Goal: Task Accomplishment & Management: Complete application form

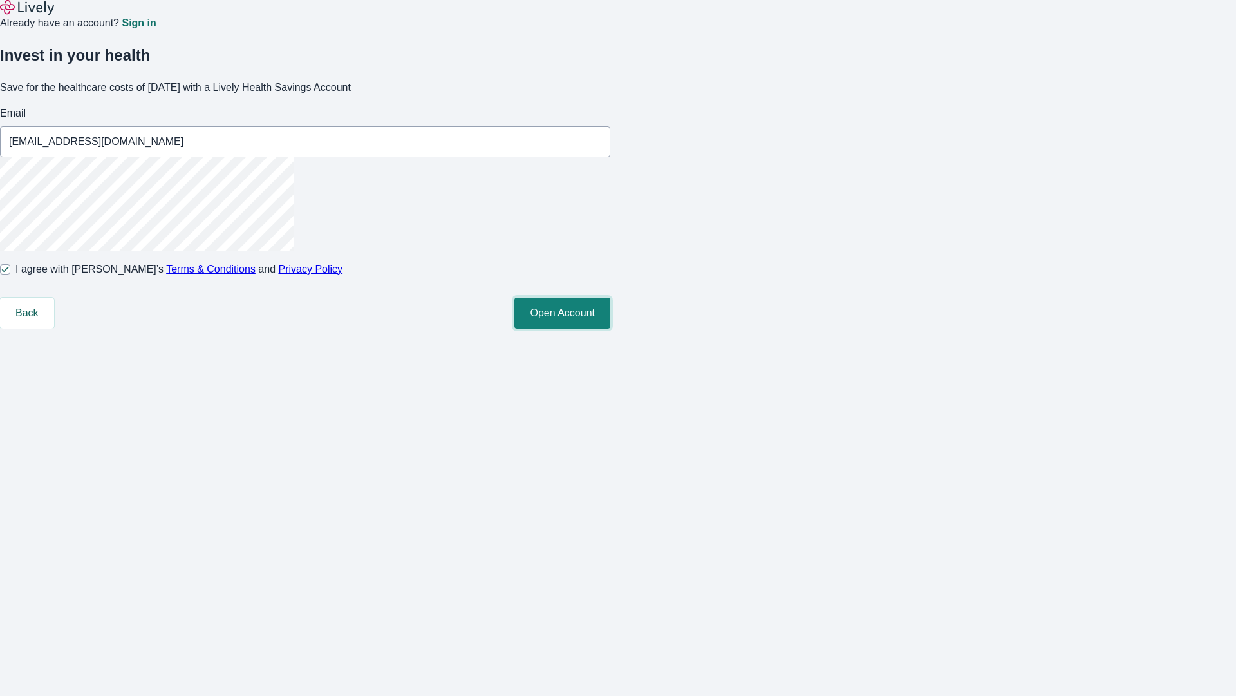
click at [611, 328] on button "Open Account" at bounding box center [563, 313] width 96 height 31
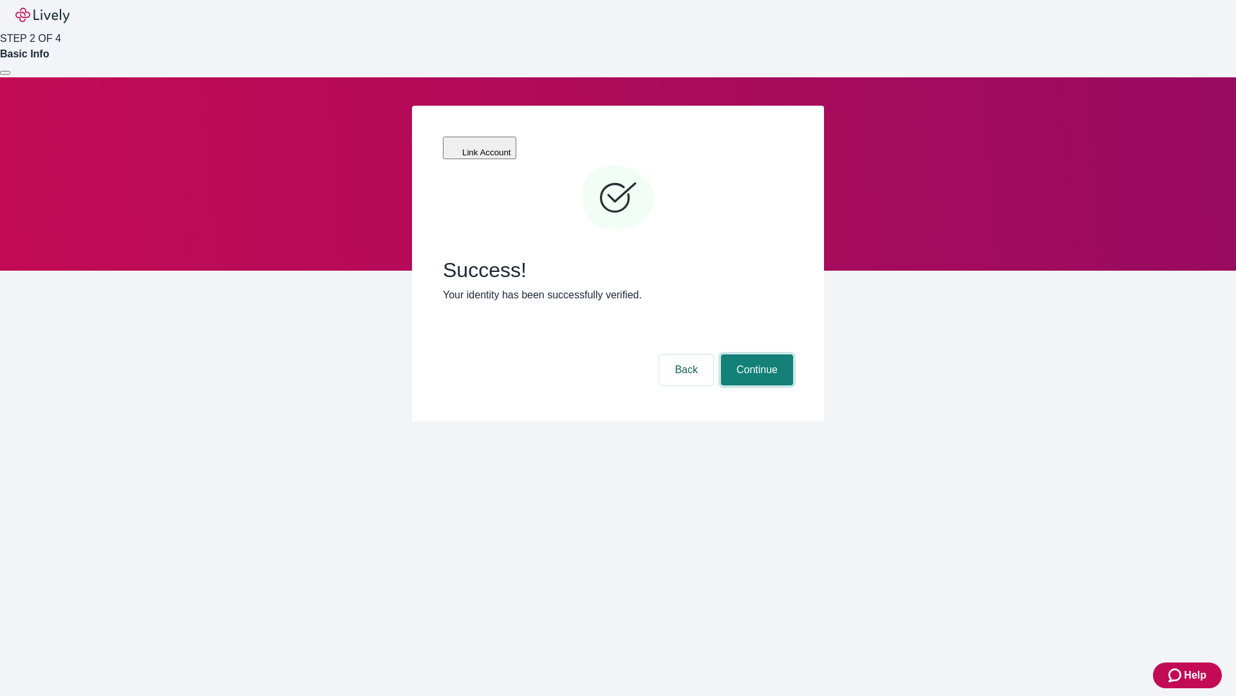
click at [755, 354] on button "Continue" at bounding box center [757, 369] width 72 height 31
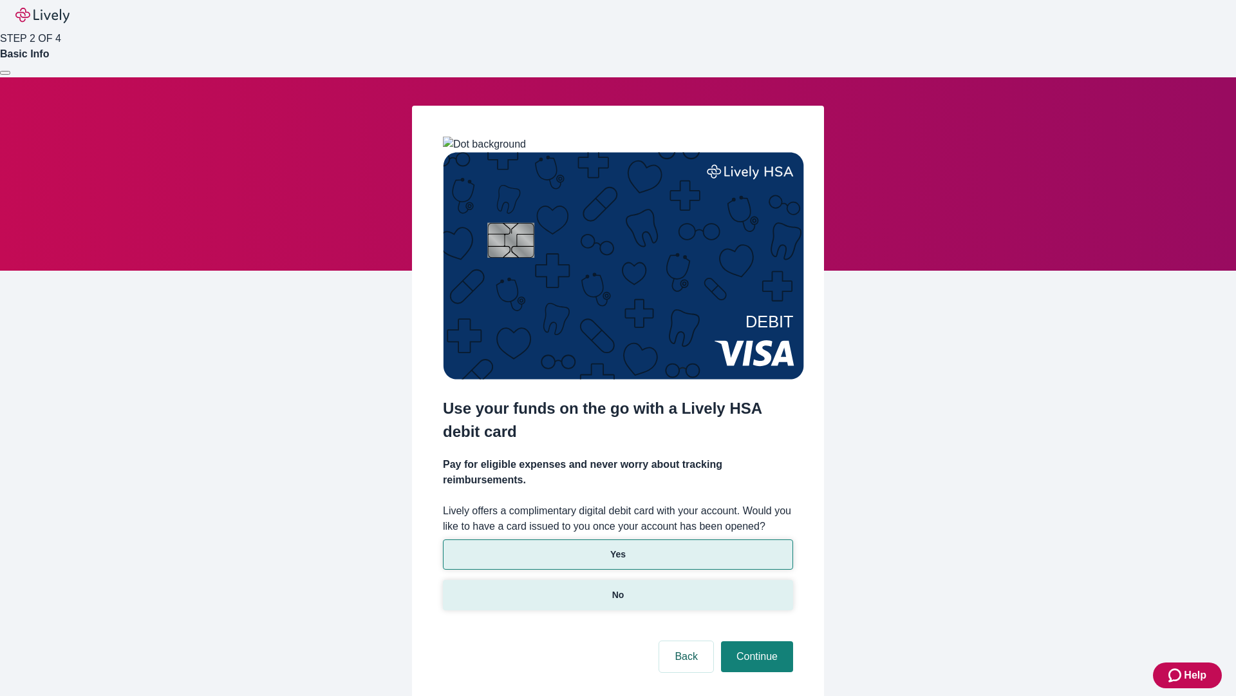
click at [618, 588] on p "No" at bounding box center [618, 595] width 12 height 14
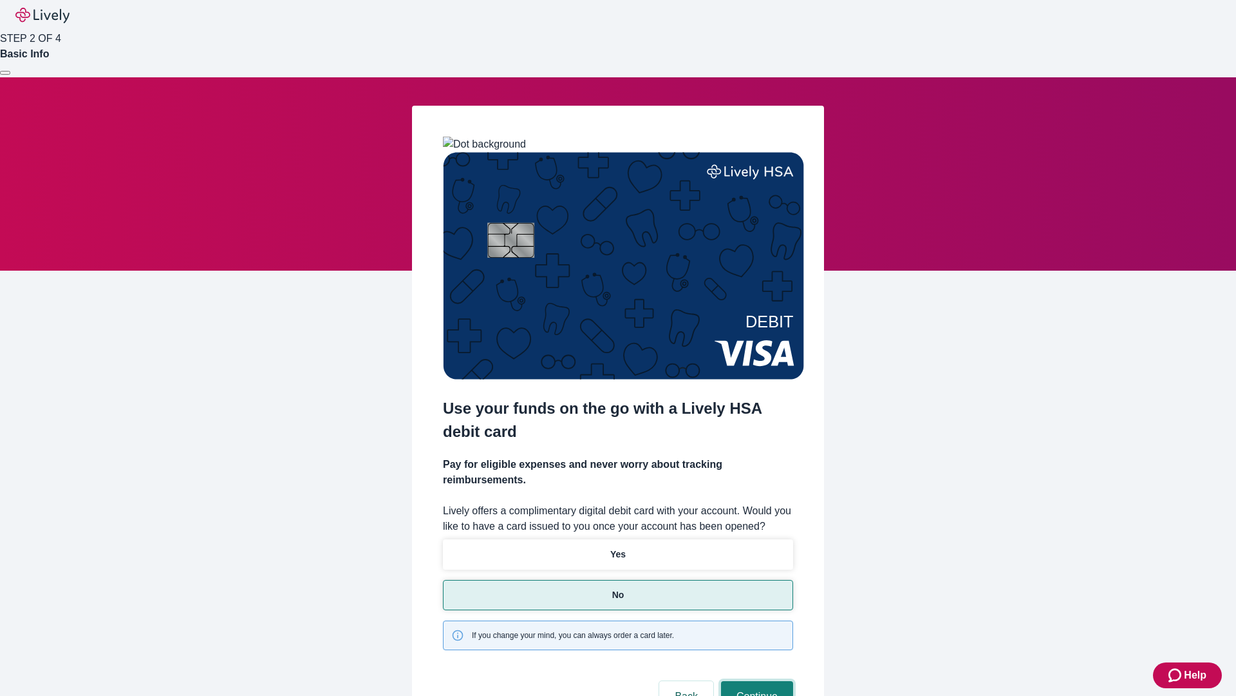
click at [755, 681] on button "Continue" at bounding box center [757, 696] width 72 height 31
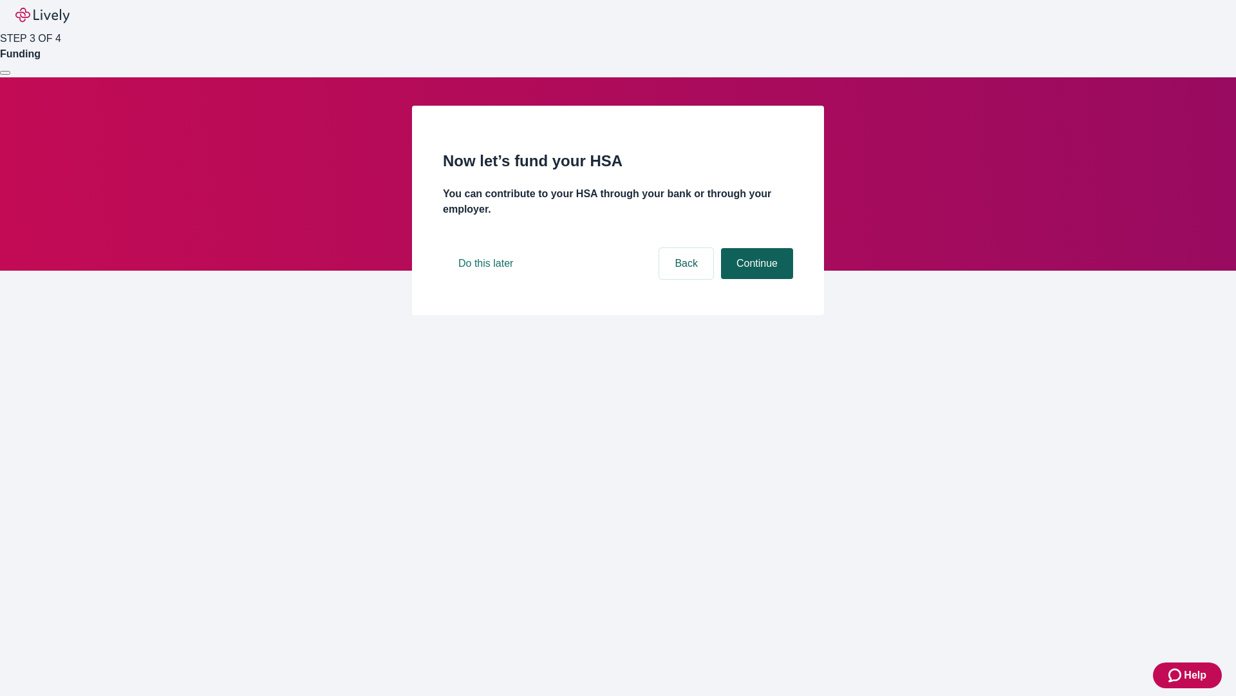
click at [755, 279] on button "Continue" at bounding box center [757, 263] width 72 height 31
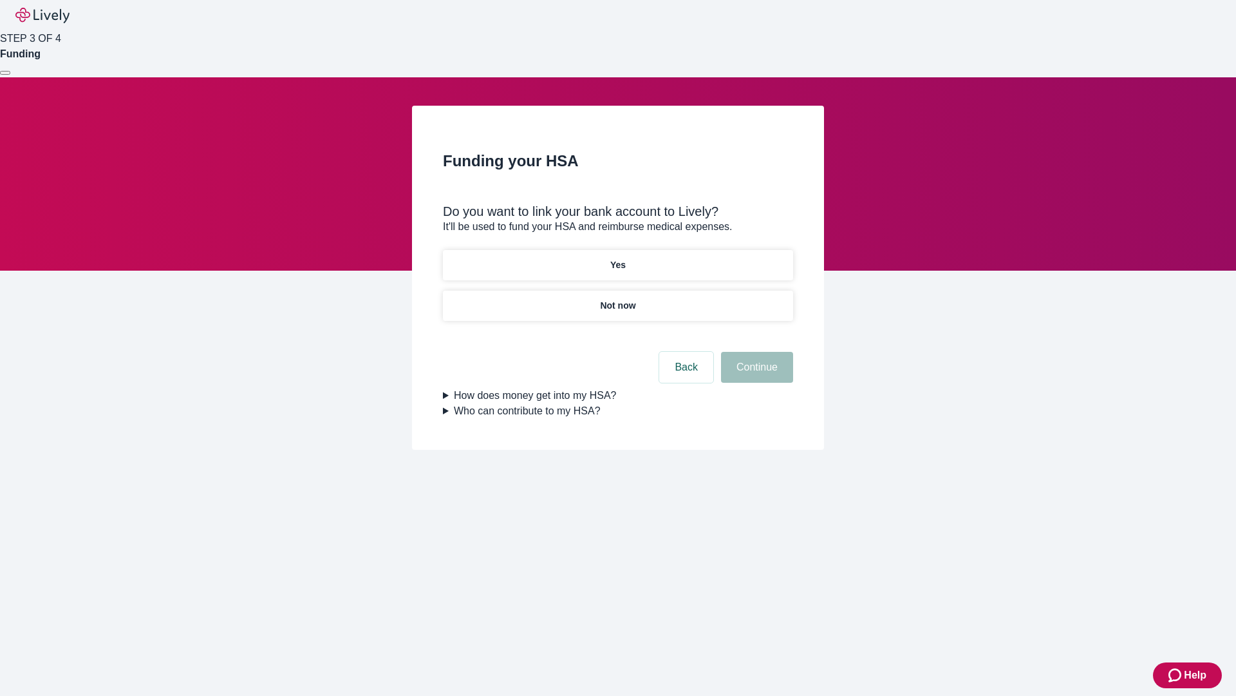
click at [618, 258] on p "Yes" at bounding box center [618, 265] width 15 height 14
click at [755, 352] on button "Continue" at bounding box center [757, 367] width 72 height 31
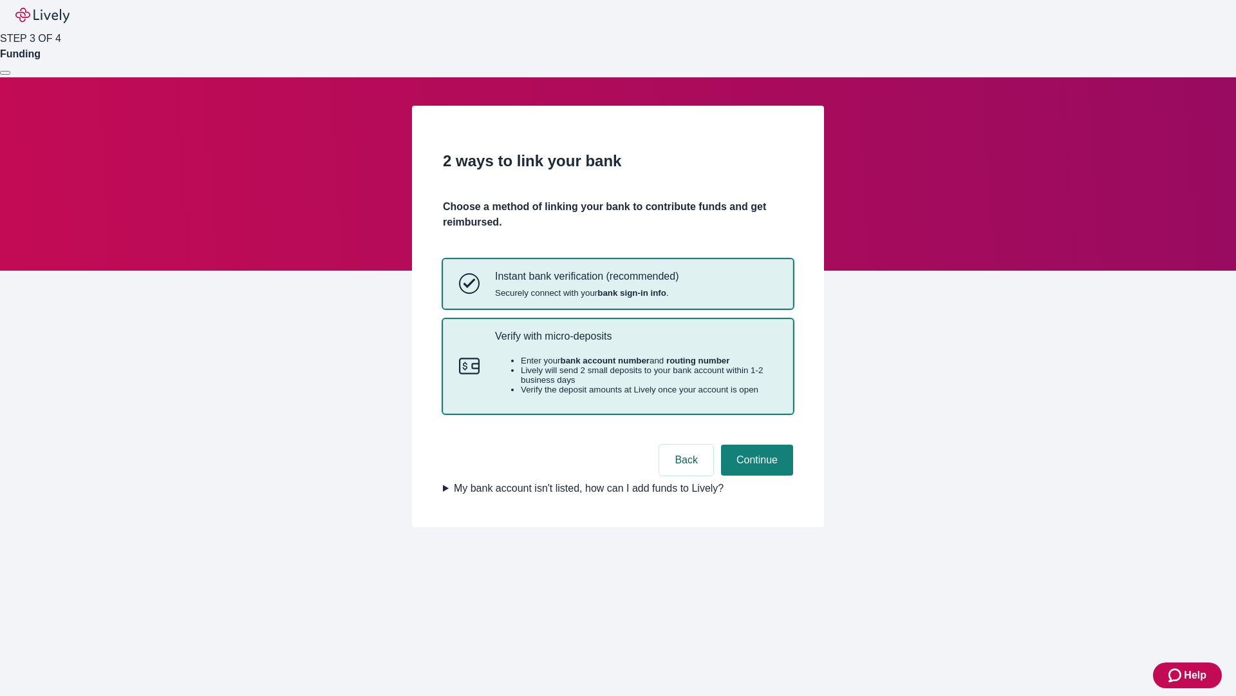
click at [636, 342] on p "Verify with micro-deposits" at bounding box center [636, 336] width 282 height 12
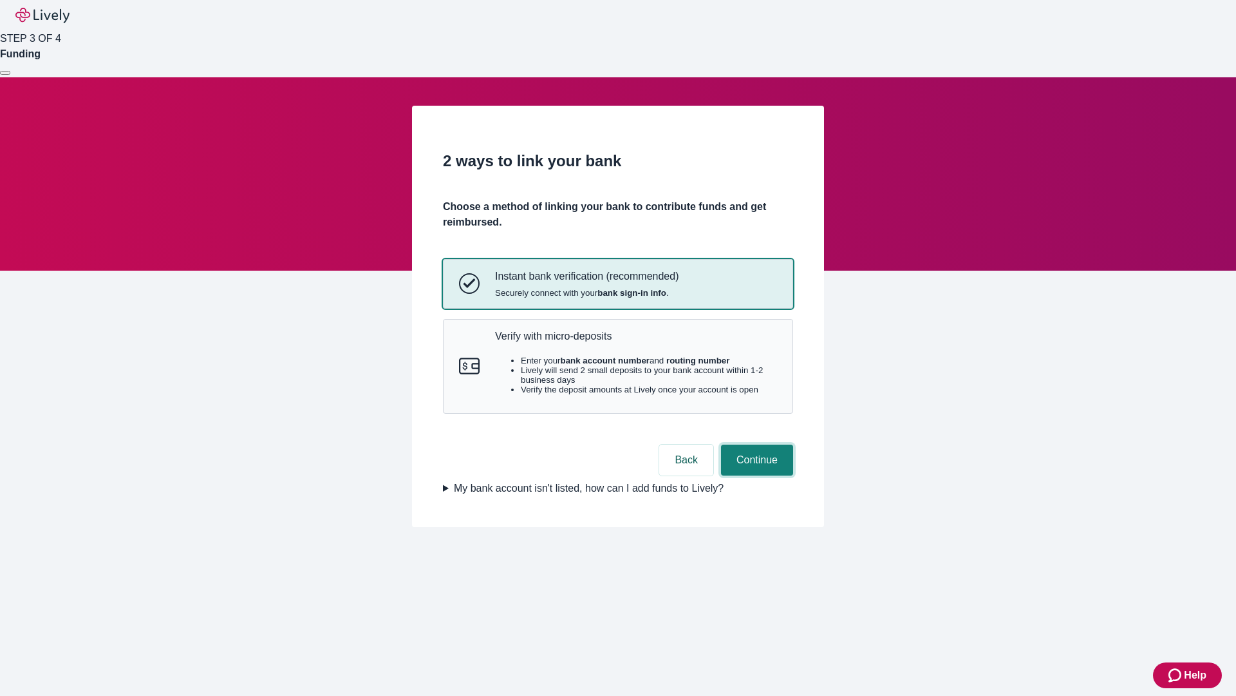
click at [755, 475] on button "Continue" at bounding box center [757, 459] width 72 height 31
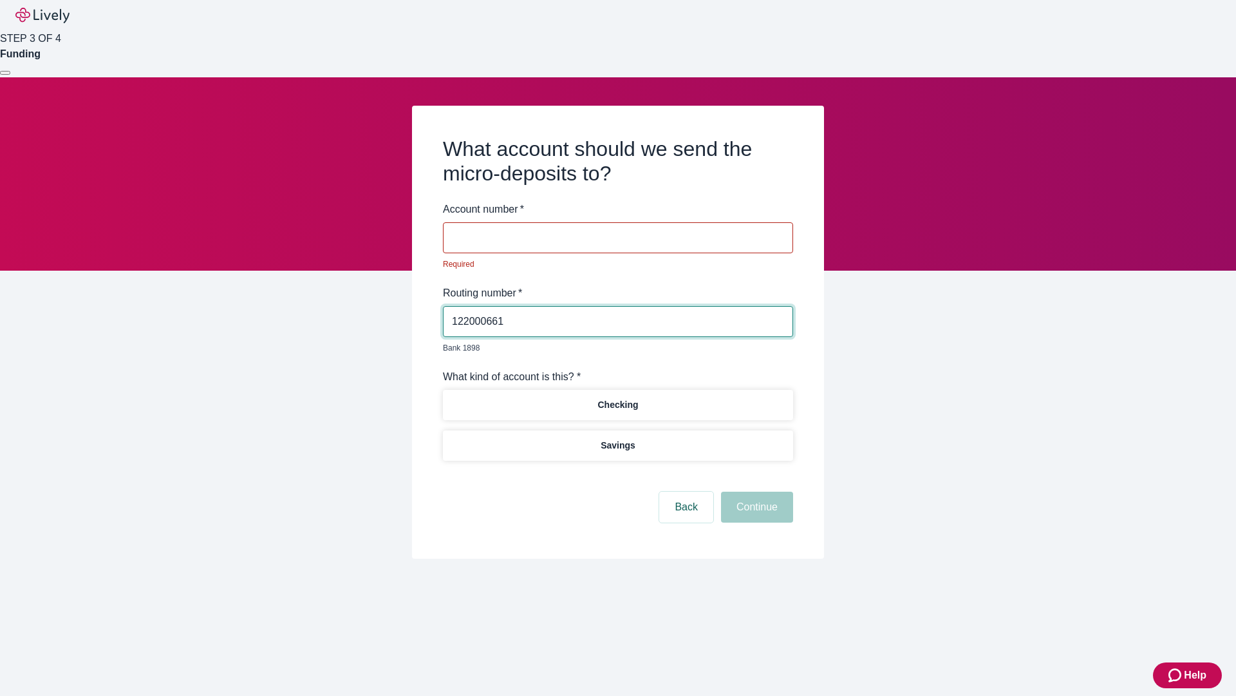
type input "122000661"
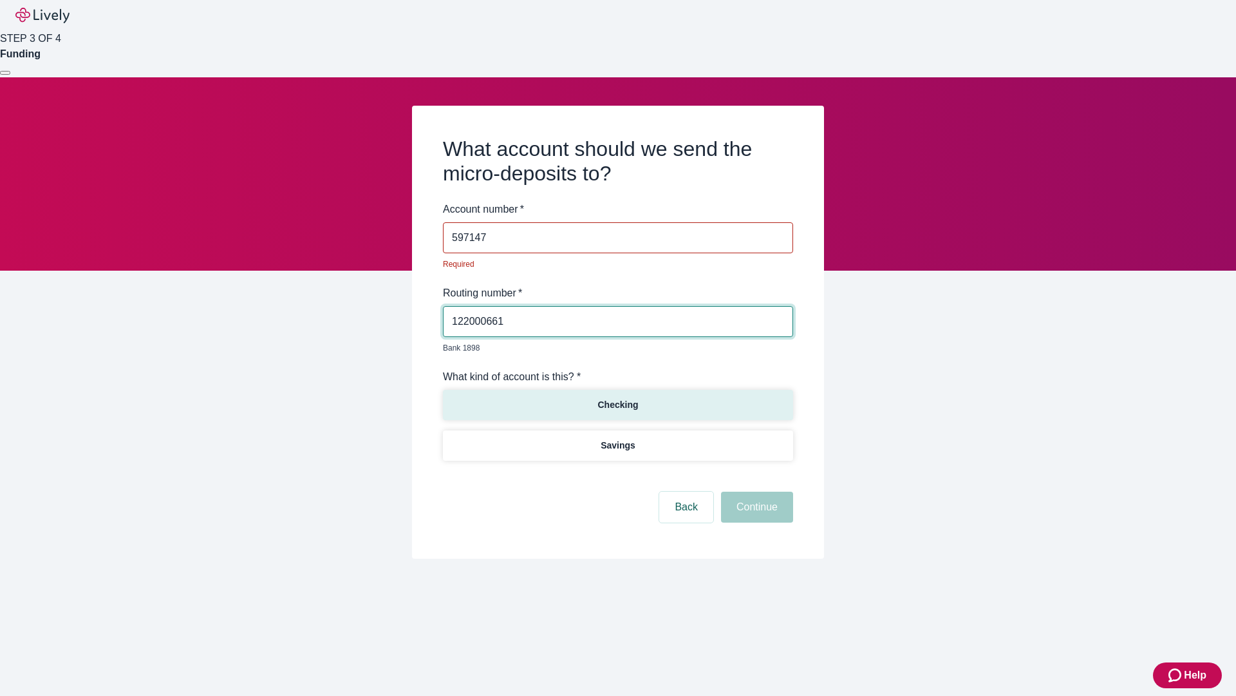
type input "597147"
click at [618, 398] on p "Checking" at bounding box center [618, 405] width 41 height 14
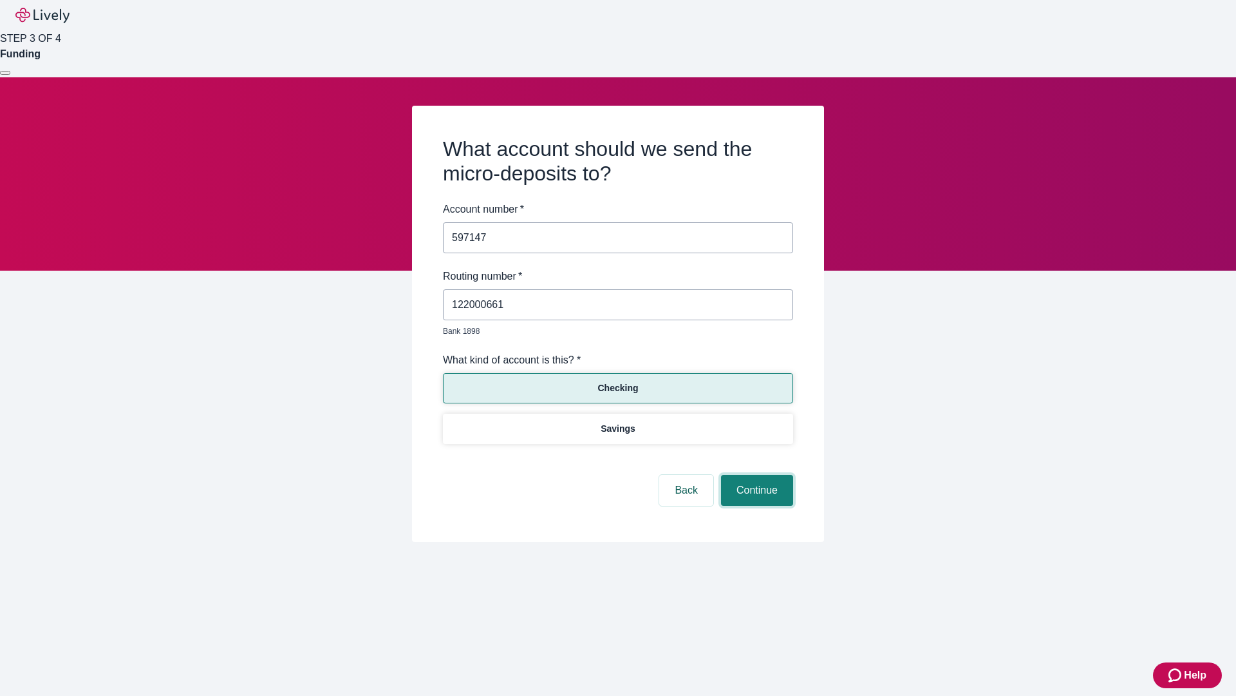
click at [755, 475] on button "Continue" at bounding box center [757, 490] width 72 height 31
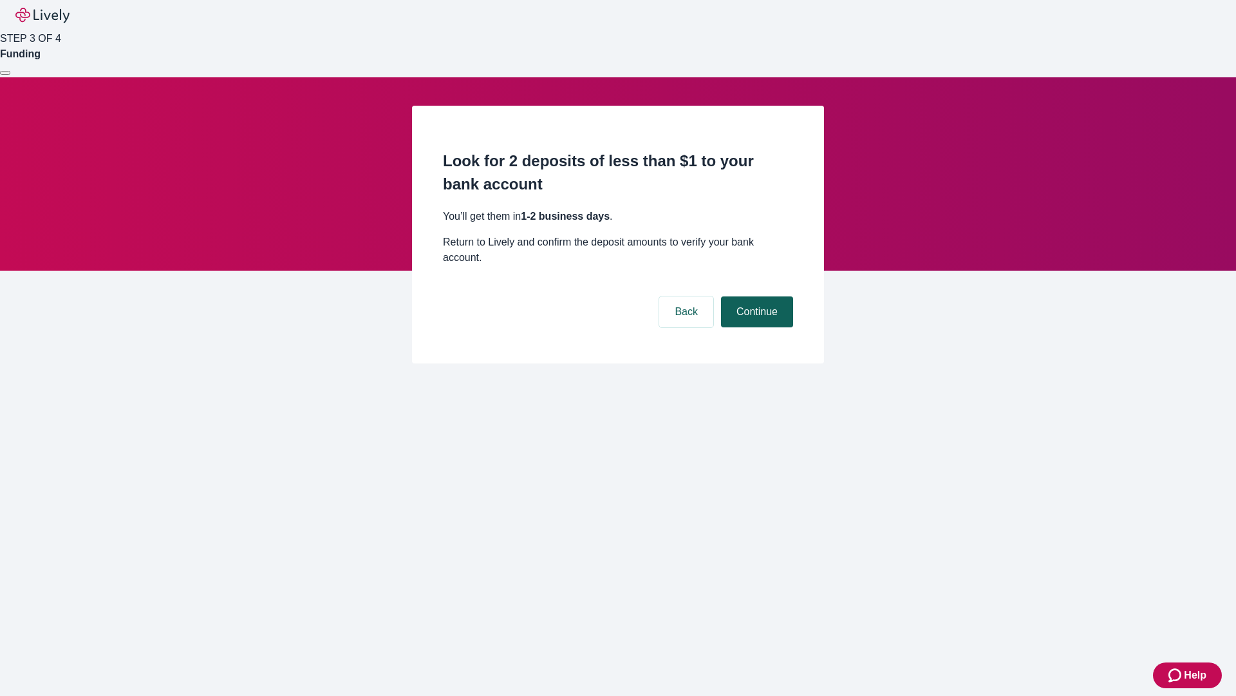
click at [755, 296] on button "Continue" at bounding box center [757, 311] width 72 height 31
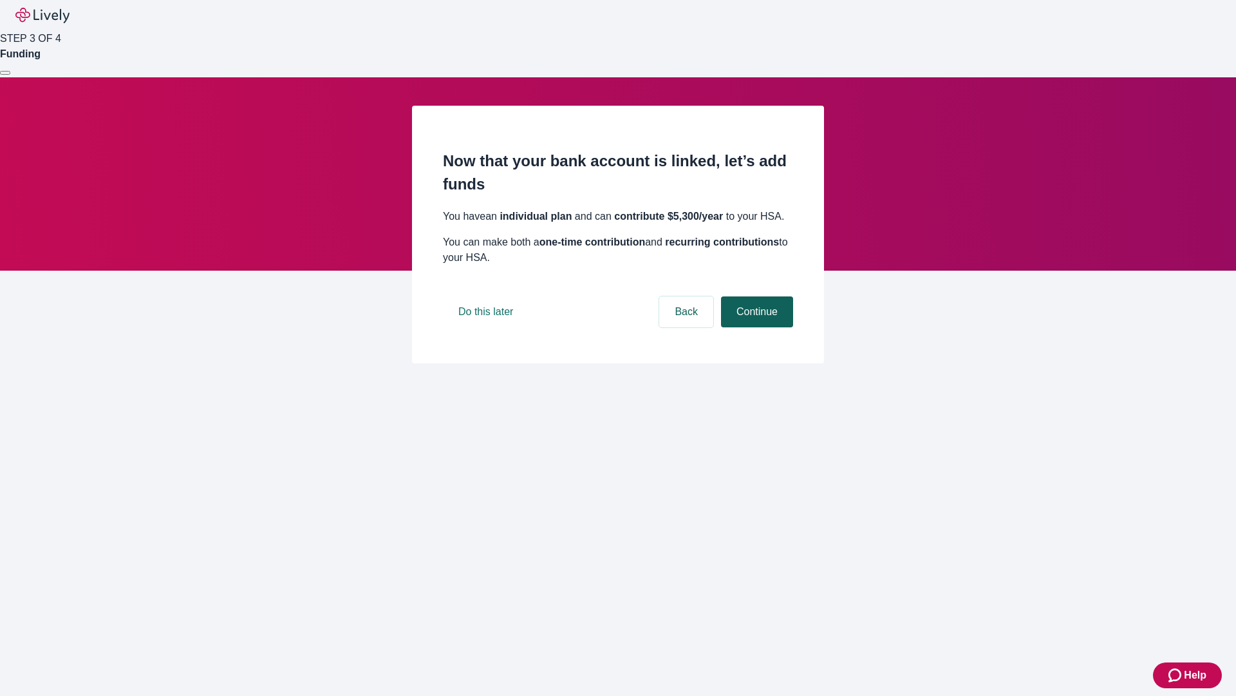
click at [755, 327] on button "Continue" at bounding box center [757, 311] width 72 height 31
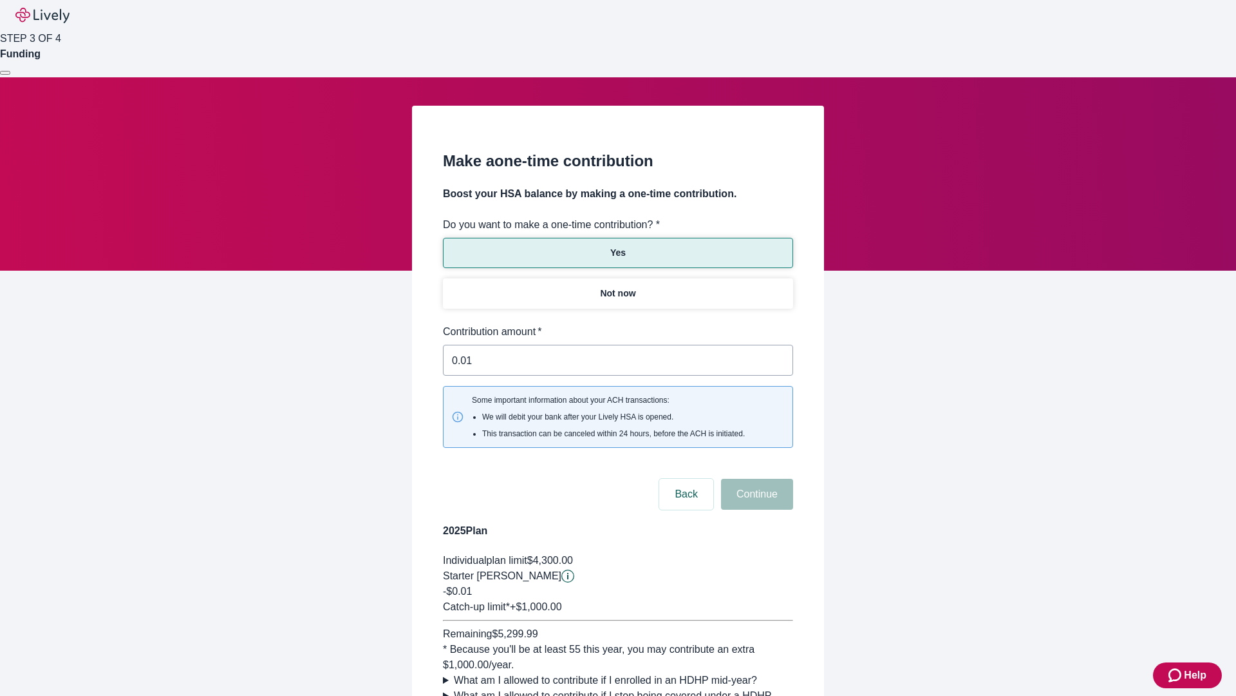
type input "0.01"
click at [755, 478] on button "Continue" at bounding box center [757, 493] width 72 height 31
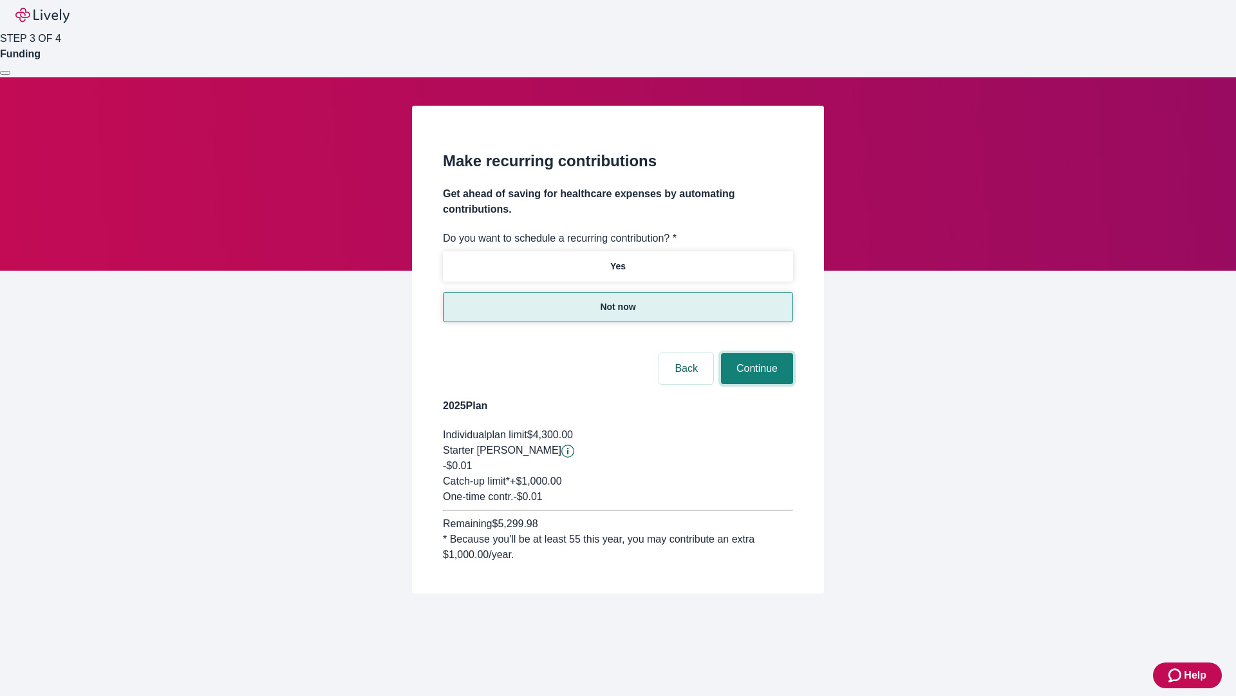
click at [755, 353] on button "Continue" at bounding box center [757, 368] width 72 height 31
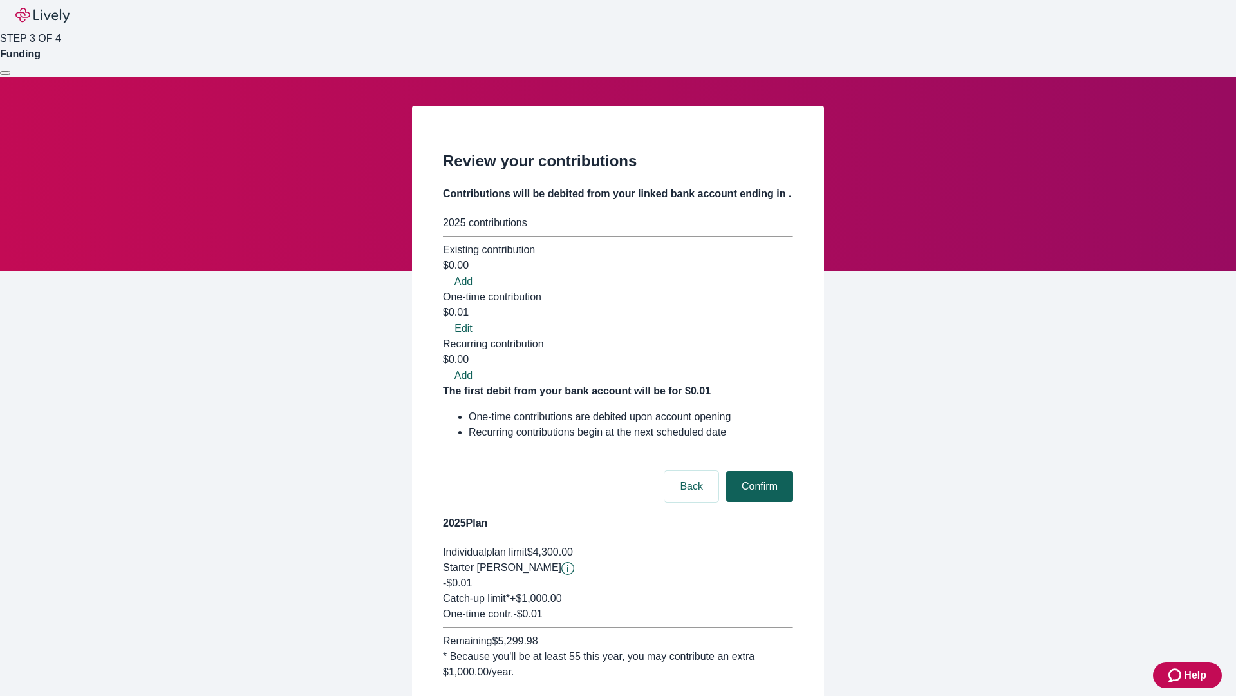
click at [758, 471] on button "Confirm" at bounding box center [759, 486] width 67 height 31
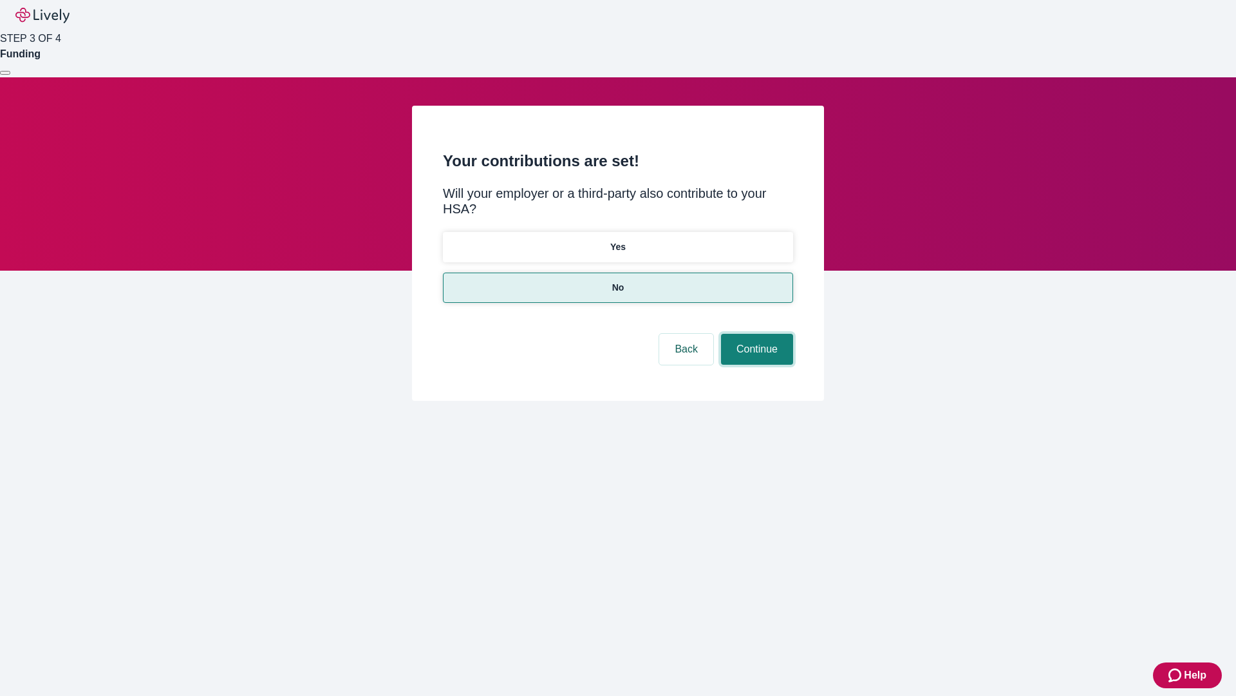
click at [755, 334] on button "Continue" at bounding box center [757, 349] width 72 height 31
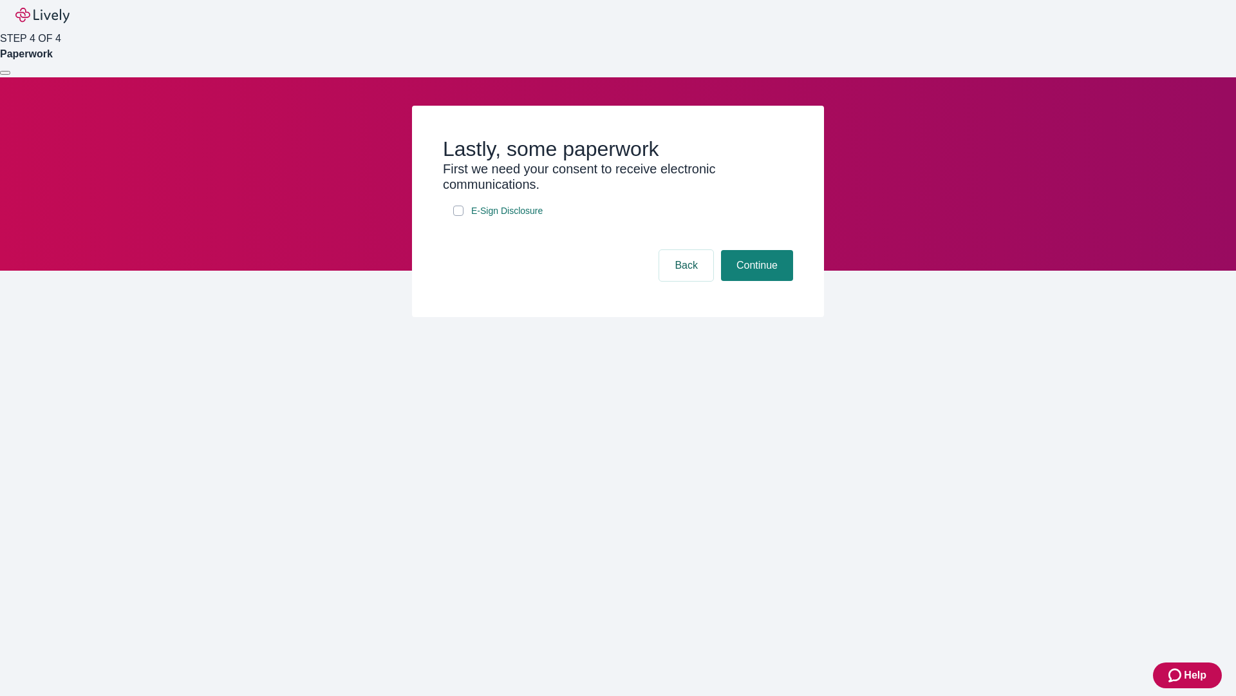
click at [459, 216] on input "E-Sign Disclosure" at bounding box center [458, 210] width 10 height 10
checkbox input "true"
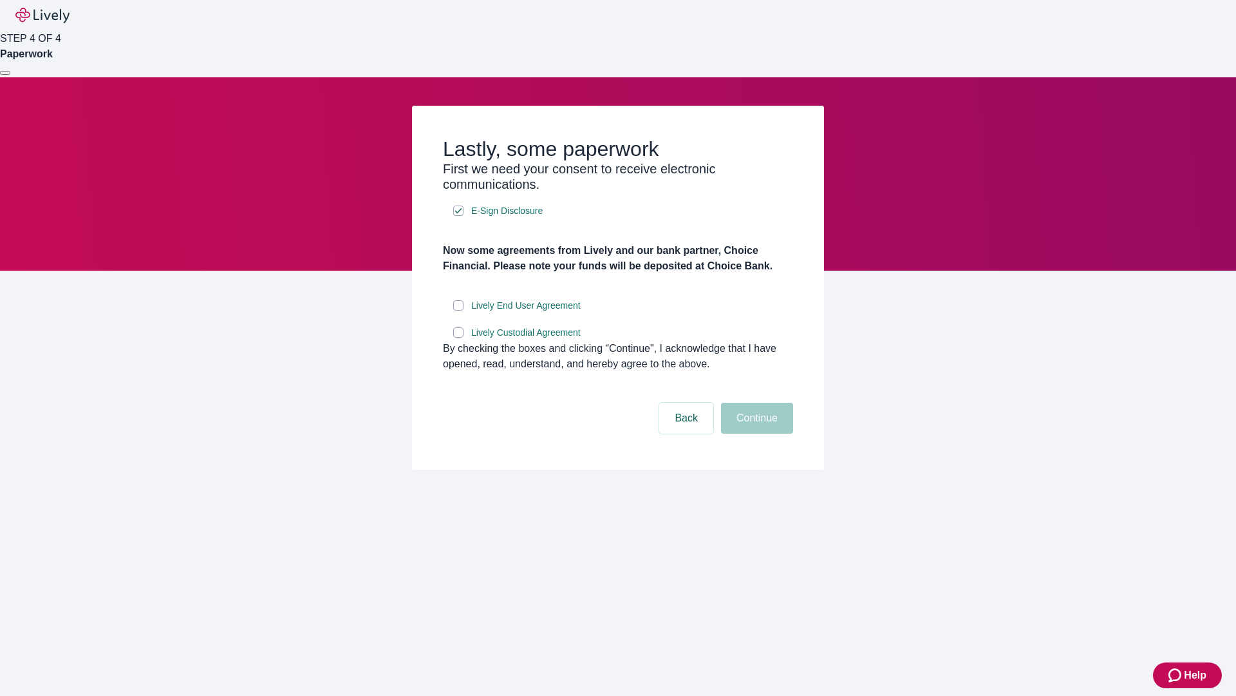
click at [459, 310] on input "Lively End User Agreement" at bounding box center [458, 305] width 10 height 10
checkbox input "true"
click at [459, 337] on input "Lively Custodial Agreement" at bounding box center [458, 332] width 10 height 10
checkbox input "true"
click at [755, 433] on button "Continue" at bounding box center [757, 418] width 72 height 31
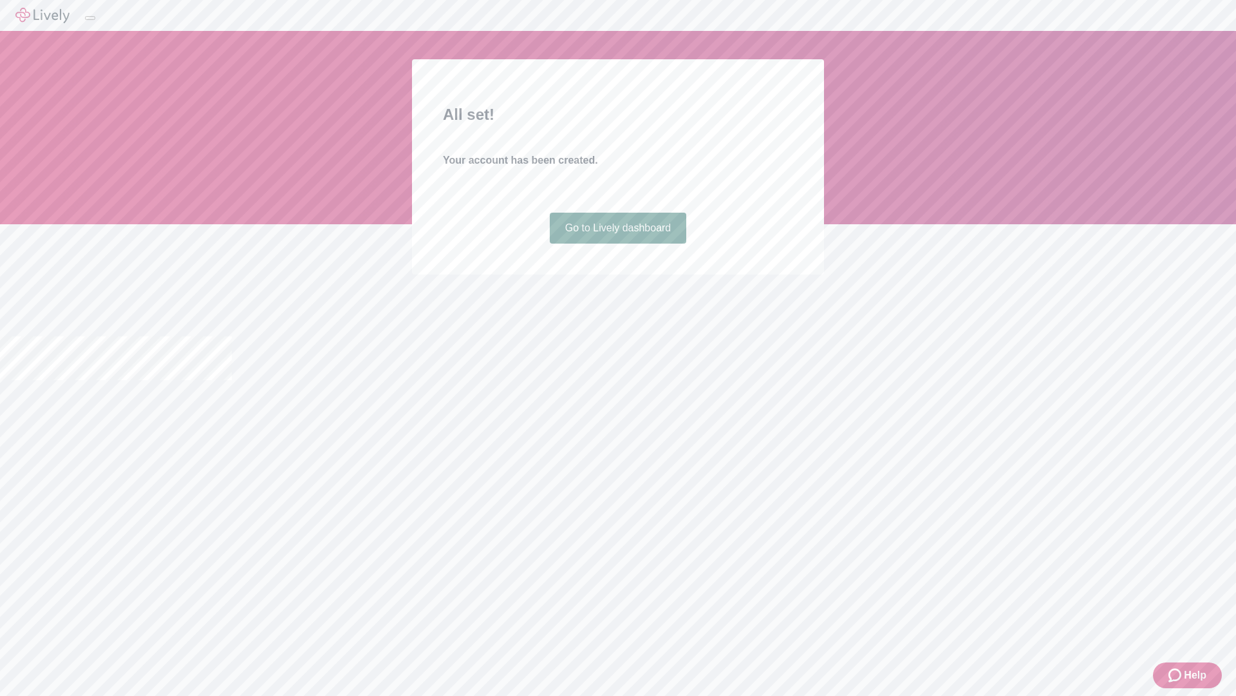
click at [618, 243] on link "Go to Lively dashboard" at bounding box center [618, 228] width 137 height 31
